Goal: Browse casually

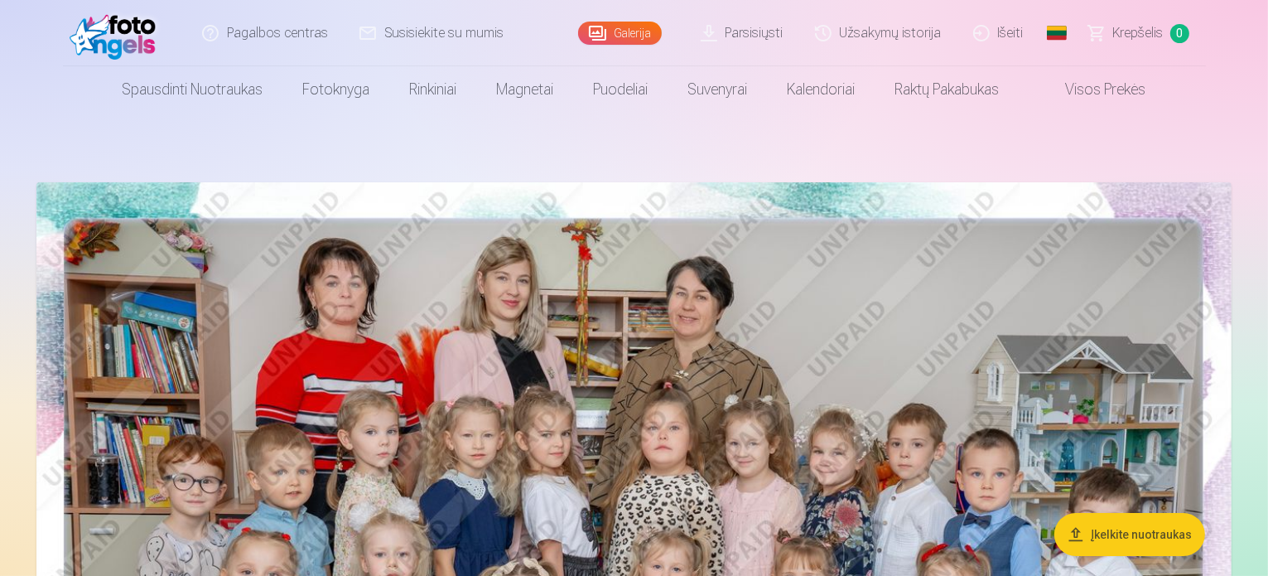
click at [1062, 285] on img at bounding box center [633, 581] width 1195 height 798
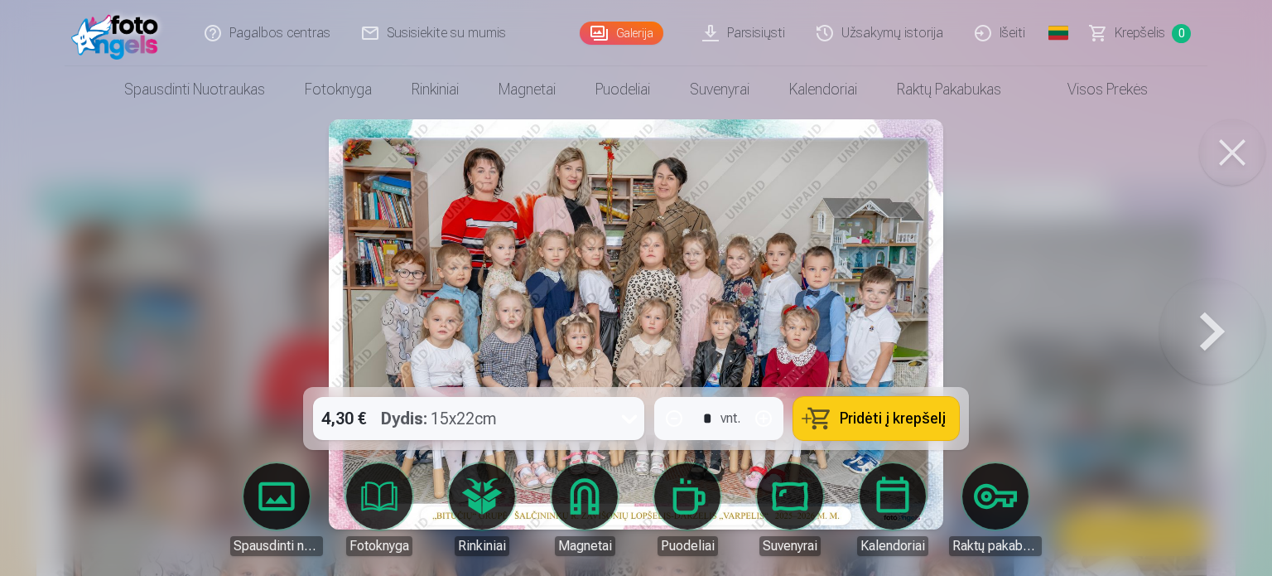
click at [1173, 350] on button at bounding box center [1213, 324] width 106 height 92
click at [1235, 152] on button at bounding box center [1232, 152] width 66 height 66
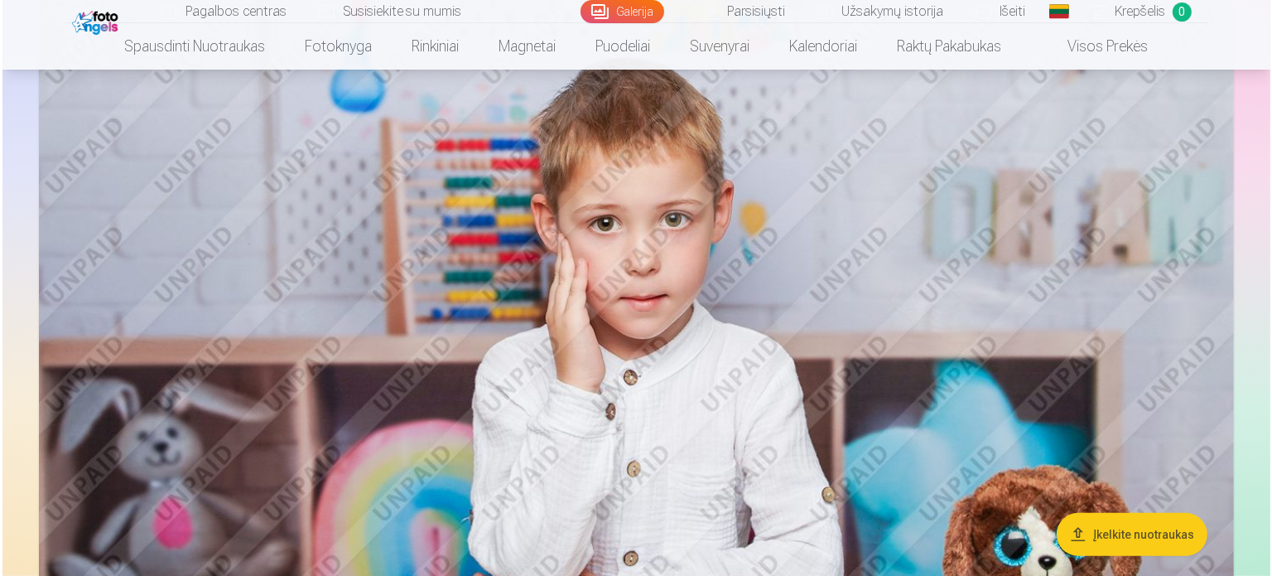
scroll to position [1027, 0]
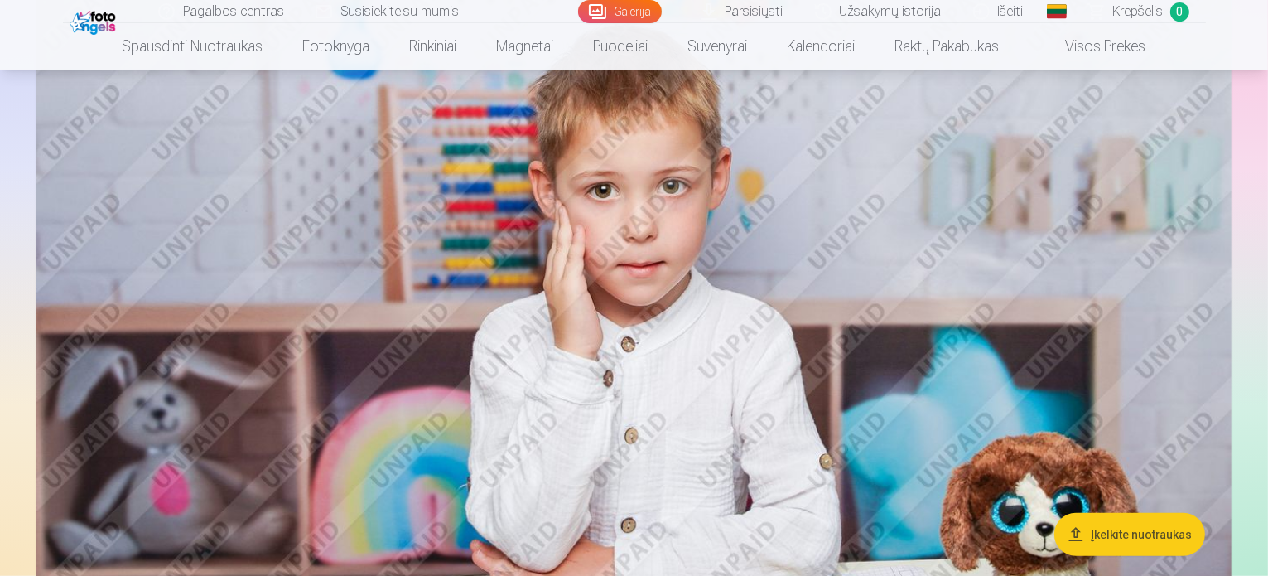
click at [985, 274] on img at bounding box center [633, 364] width 1195 height 797
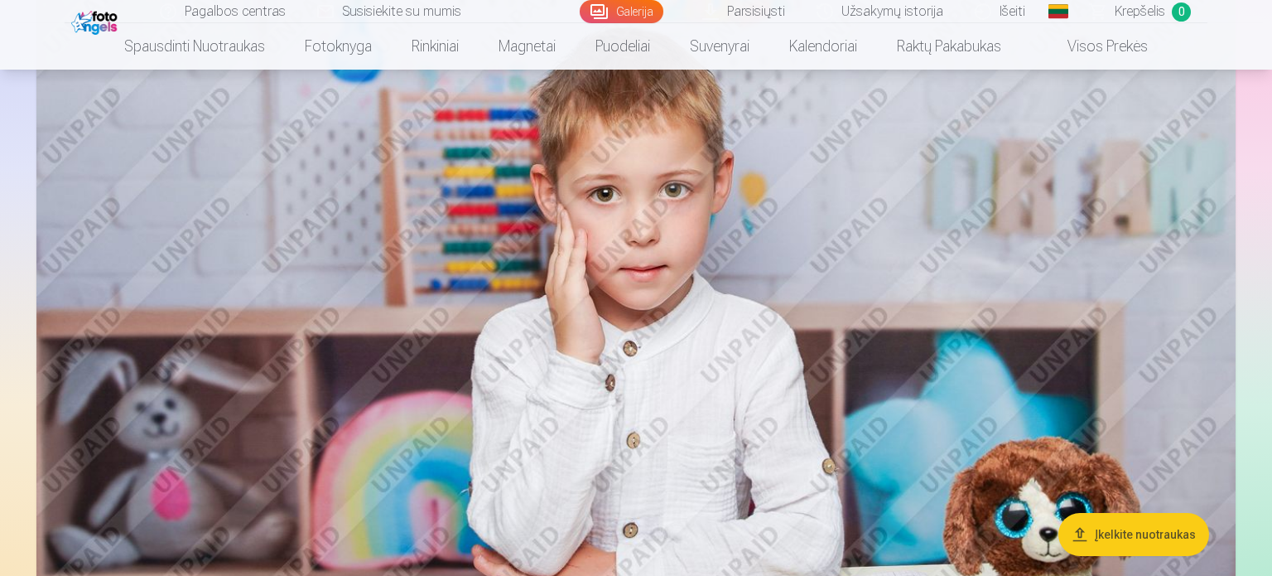
scroll to position [1024, 0]
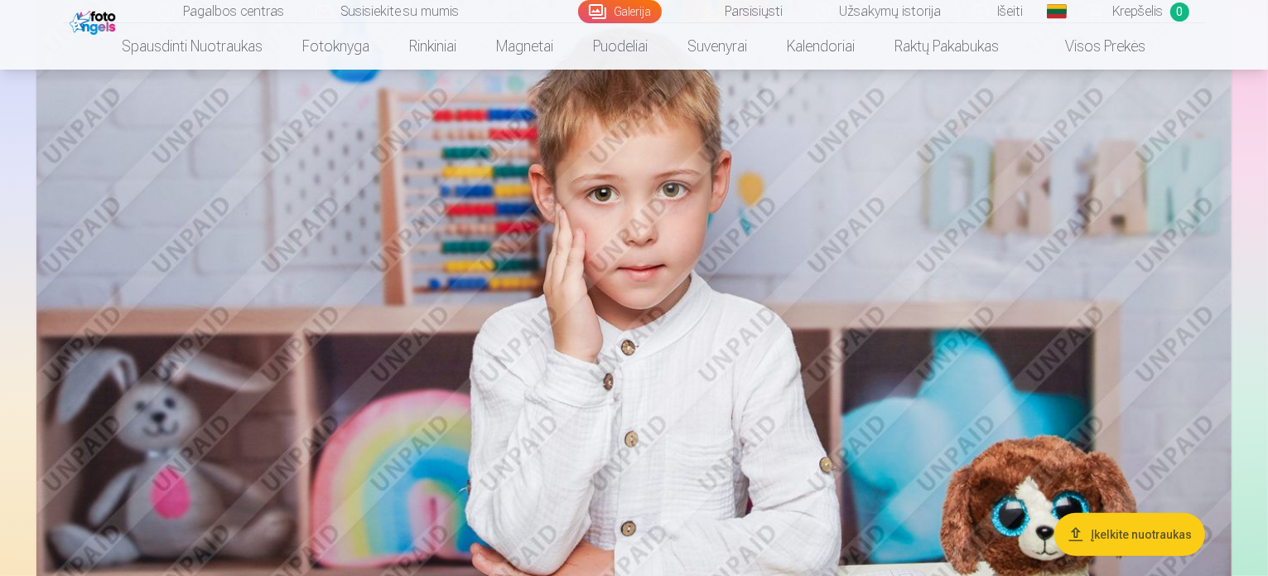
click at [954, 258] on img at bounding box center [633, 367] width 1195 height 797
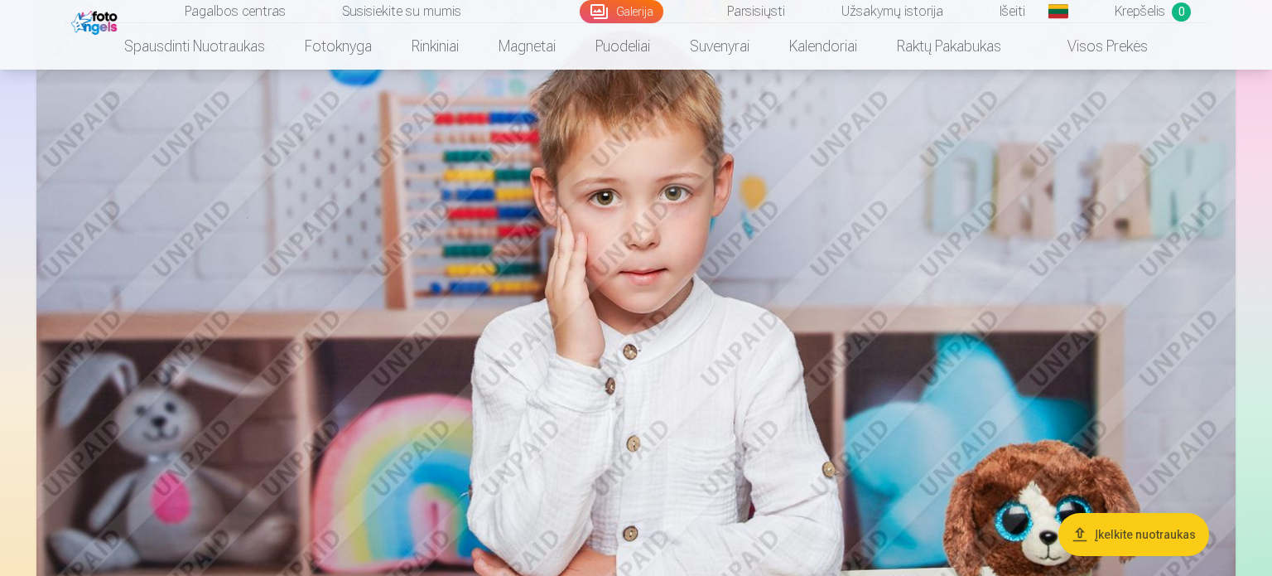
scroll to position [1021, 0]
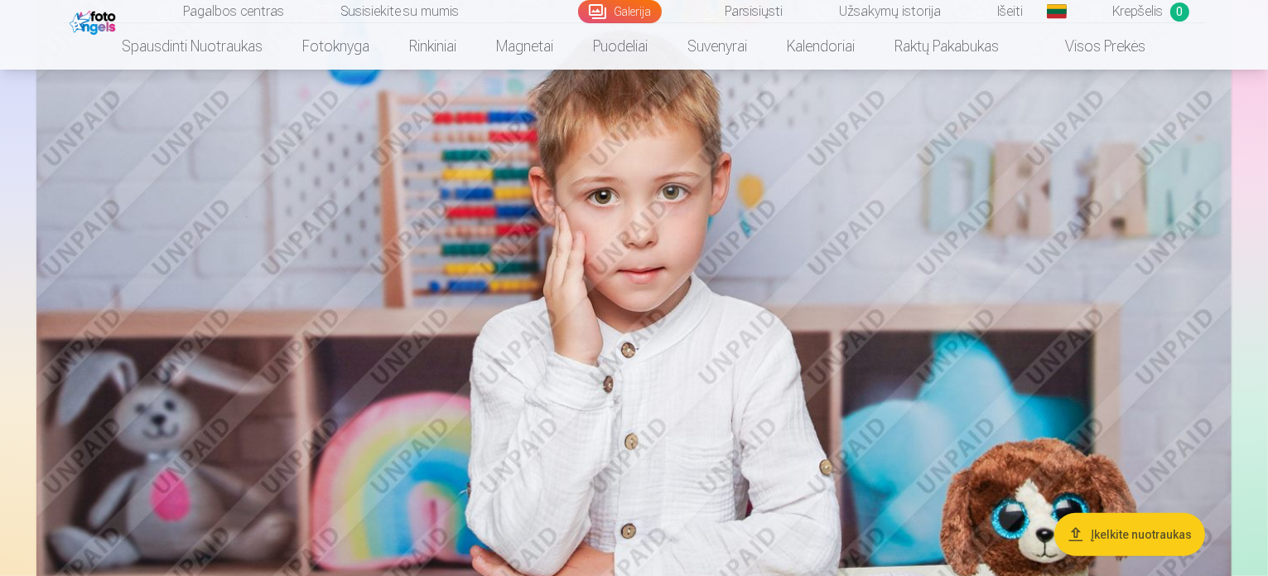
click at [504, 309] on img at bounding box center [633, 370] width 1195 height 797
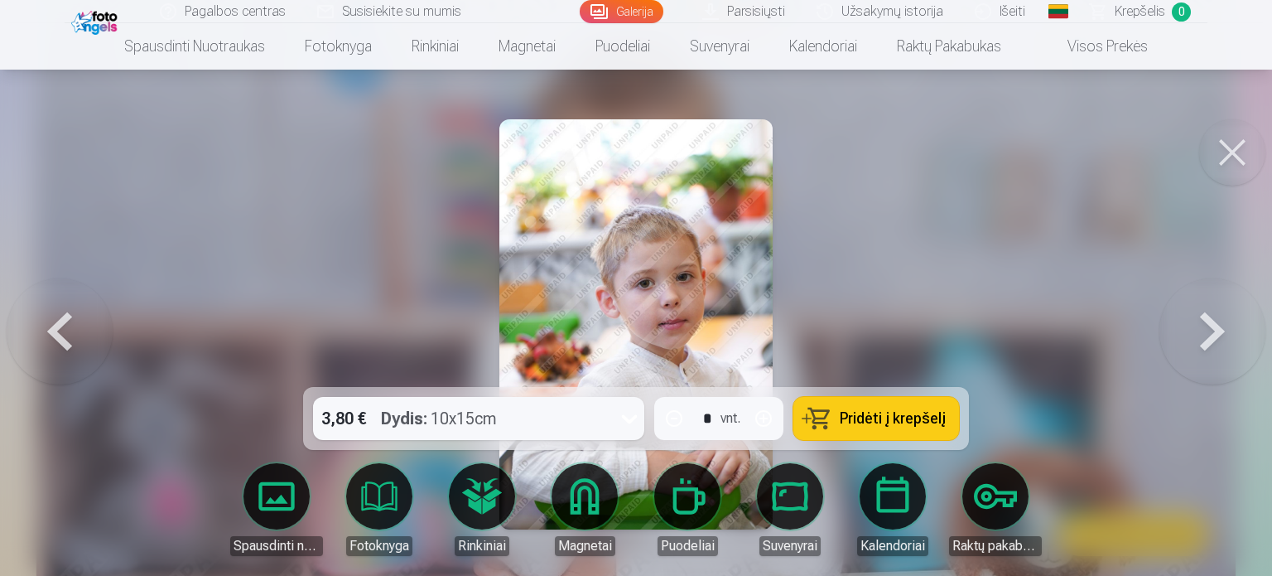
click at [1238, 140] on button at bounding box center [1232, 152] width 66 height 66
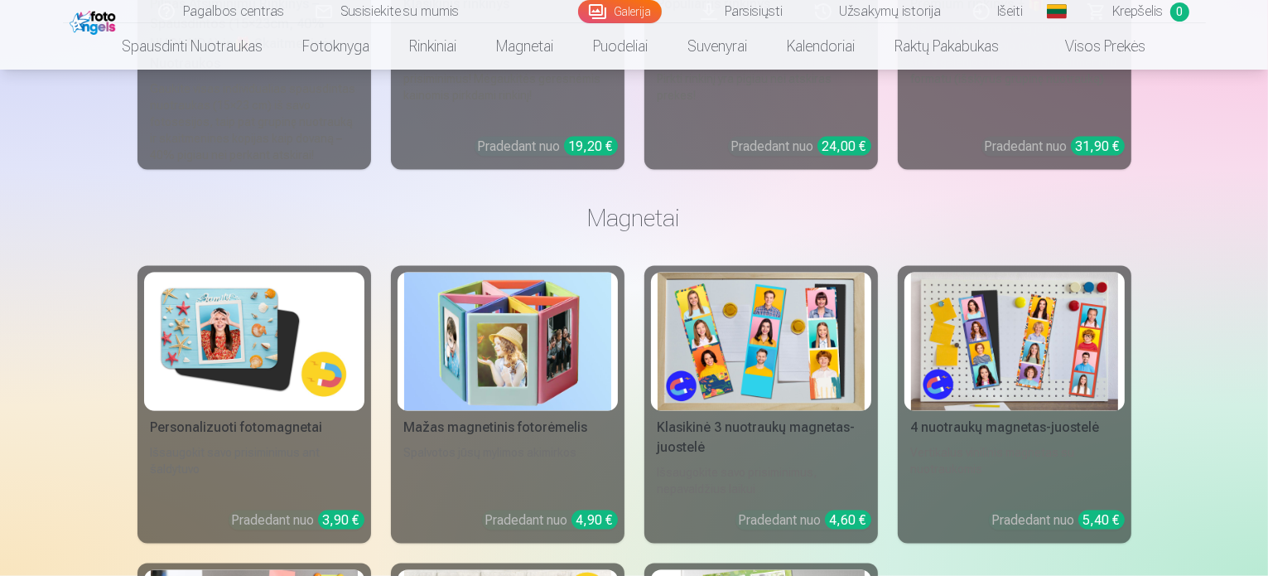
scroll to position [8606, 0]
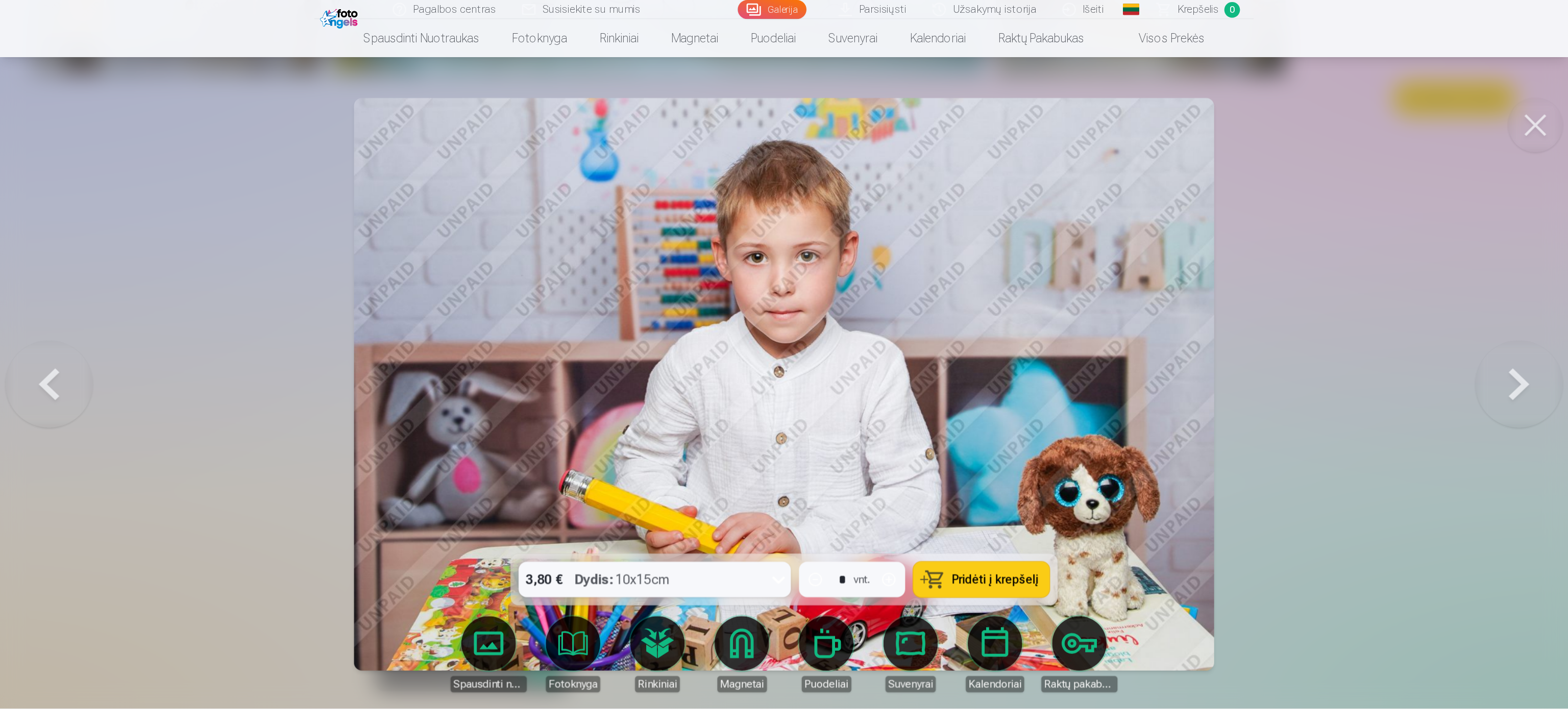
scroll to position [3432, 0]
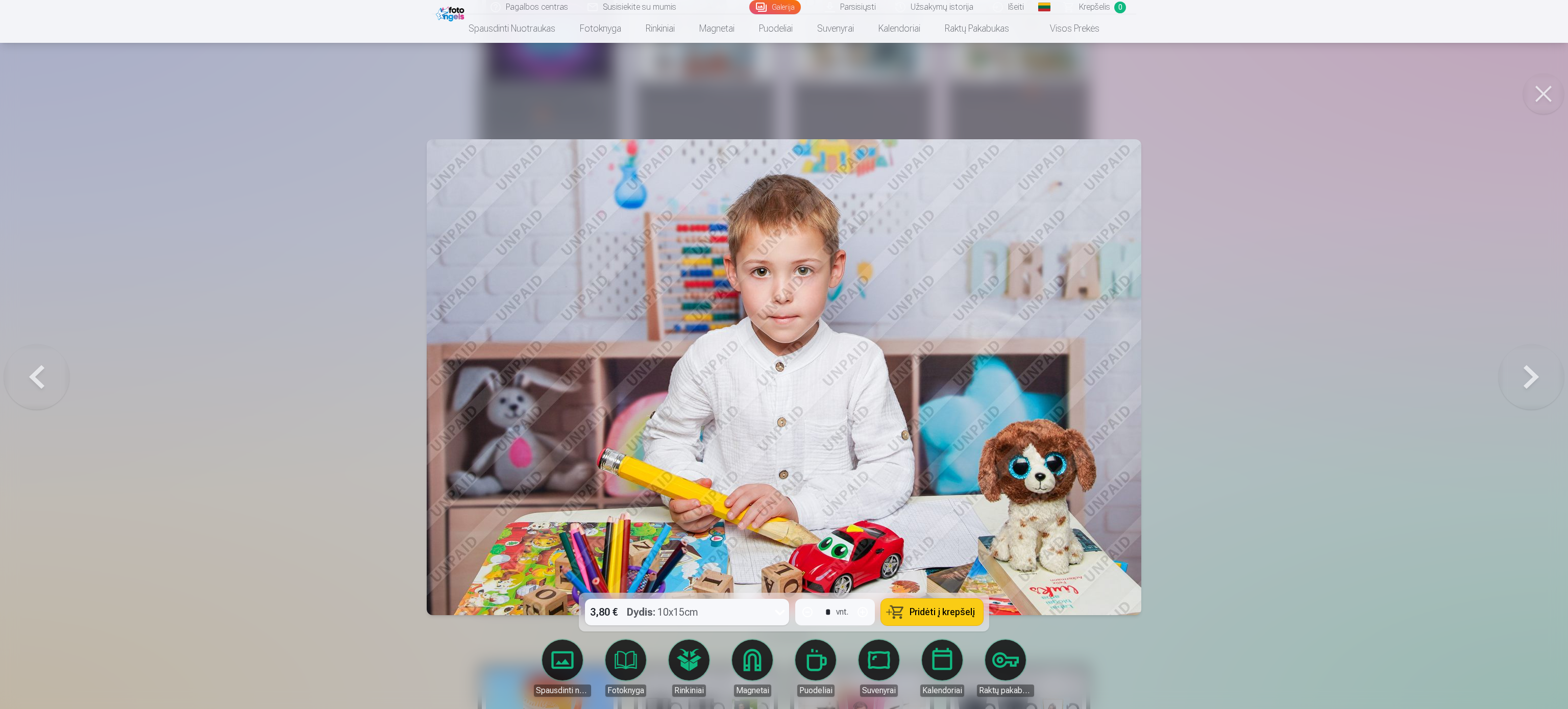
click at [781, 354] on button at bounding box center [1532, 377] width 65 height 411
